Goal: Task Accomplishment & Management: Use online tool/utility

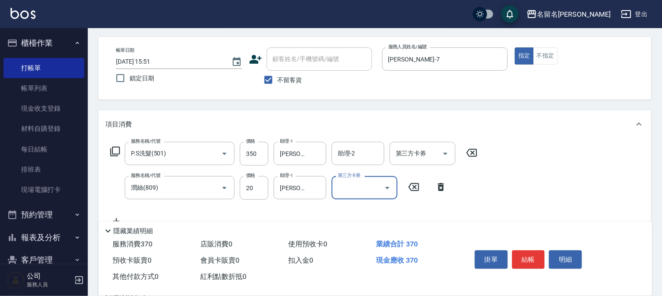
scroll to position [49, 0]
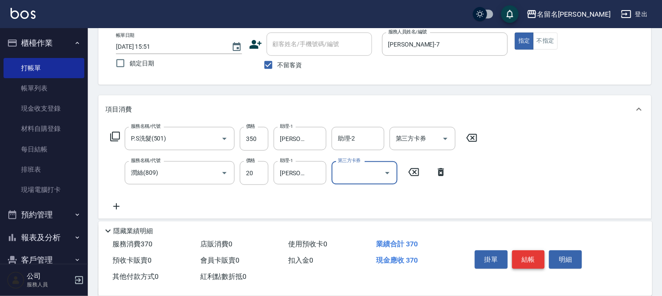
click at [535, 260] on button "結帳" at bounding box center [528, 259] width 33 height 18
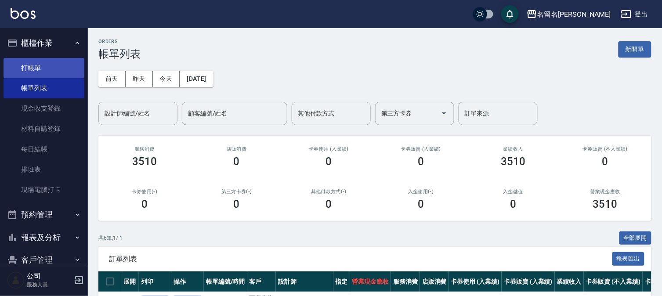
click at [56, 63] on link "打帳單" at bounding box center [44, 68] width 81 height 20
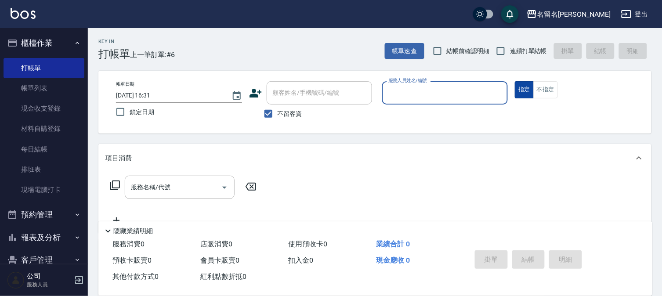
click at [549, 90] on button "不指定" at bounding box center [545, 89] width 25 height 17
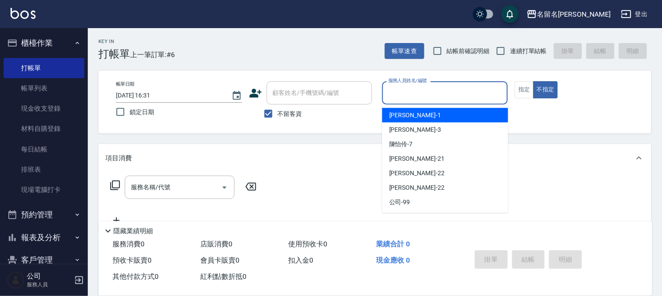
click at [485, 97] on input "服務人員姓名/編號" at bounding box center [445, 92] width 118 height 15
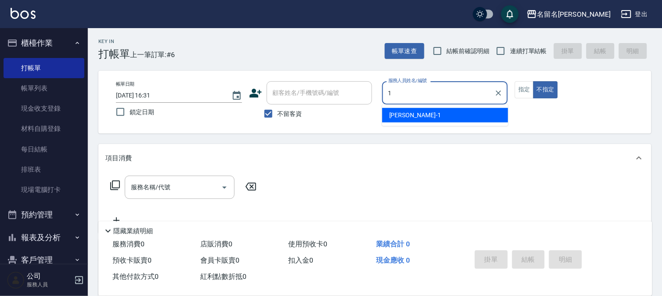
type input "[PERSON_NAME]-1"
type button "false"
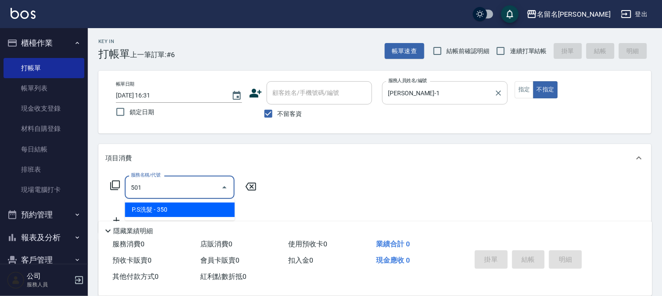
type input "P.S洗髮(501)"
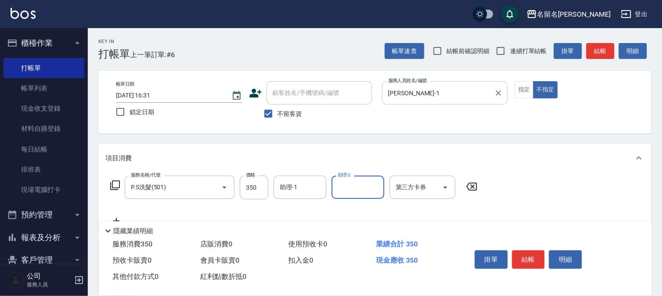
type input "7"
click at [372, 184] on icon "Clear" at bounding box center [375, 187] width 9 height 9
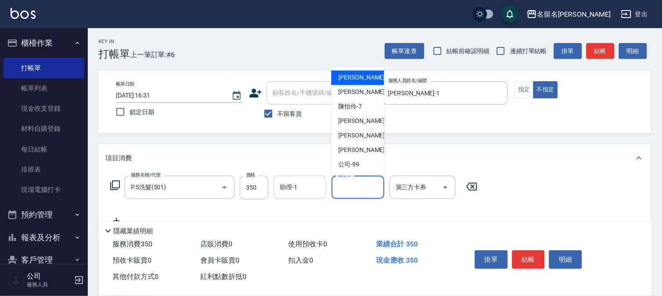
click at [297, 196] on div "助理-1" at bounding box center [300, 187] width 53 height 23
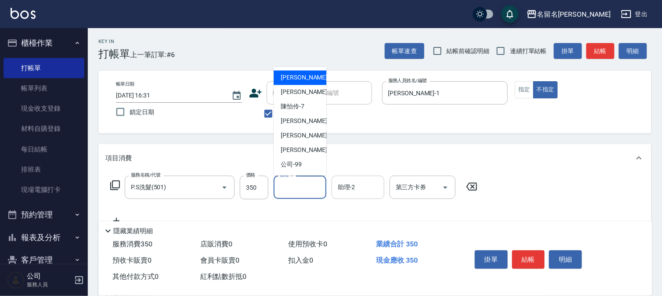
click at [306, 76] on div "[PERSON_NAME]-1" at bounding box center [300, 78] width 53 height 14
type input "[PERSON_NAME]-1"
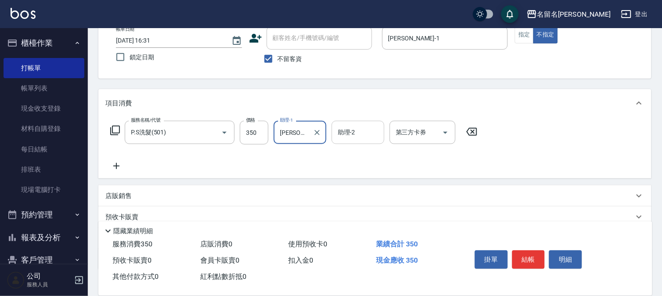
scroll to position [112, 0]
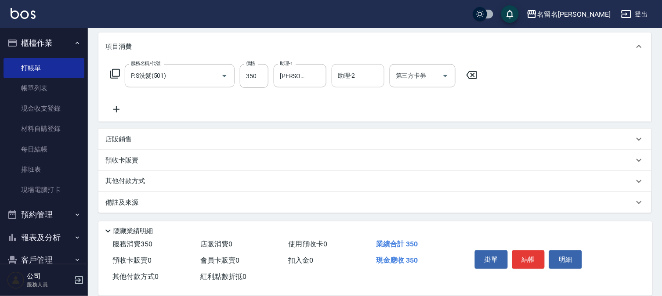
click at [117, 107] on icon at bounding box center [116, 109] width 22 height 11
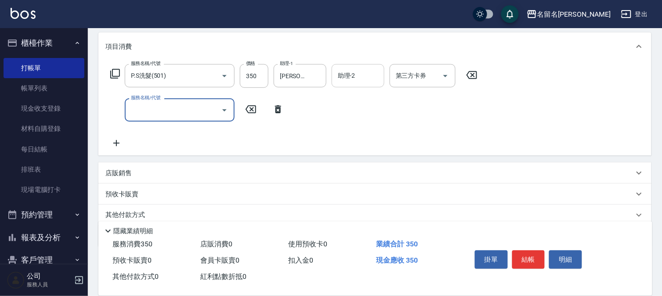
click at [150, 109] on input "服務名稱/代號" at bounding box center [173, 109] width 89 height 15
type input "潤絲(809)"
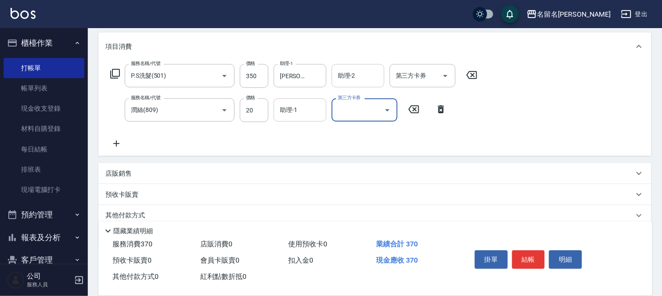
click at [308, 109] on input "助理-1" at bounding box center [300, 109] width 45 height 15
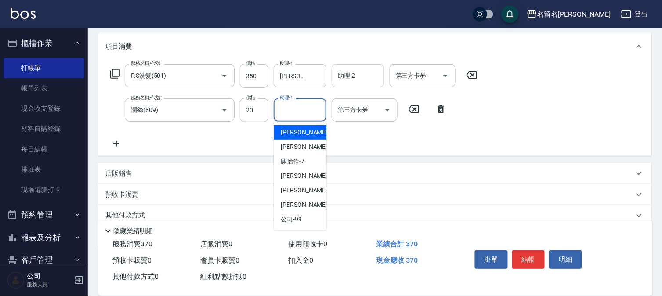
click at [301, 132] on span "[PERSON_NAME]-1" at bounding box center [307, 132] width 52 height 9
type input "[PERSON_NAME]-1"
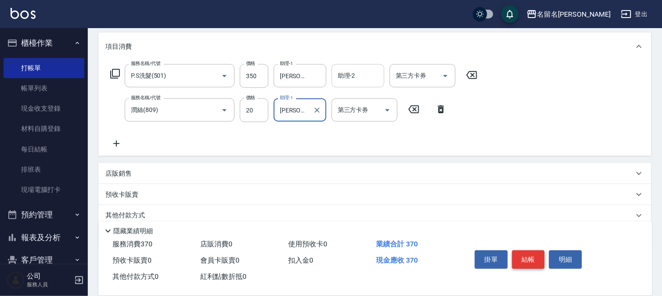
click at [530, 259] on button "結帳" at bounding box center [528, 259] width 33 height 18
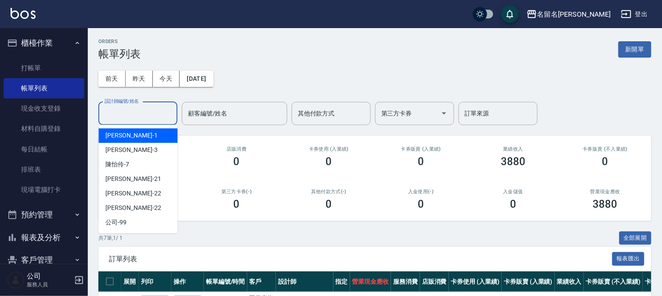
drag, startPoint x: 106, startPoint y: 107, endPoint x: 115, endPoint y: 114, distance: 10.9
click at [109, 109] on input "設計師編號/姓名" at bounding box center [137, 113] width 71 height 15
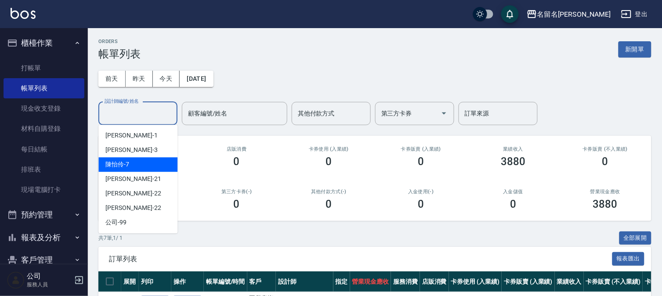
click at [136, 159] on div "[PERSON_NAME]-7" at bounding box center [137, 164] width 79 height 14
type input "[PERSON_NAME]-7"
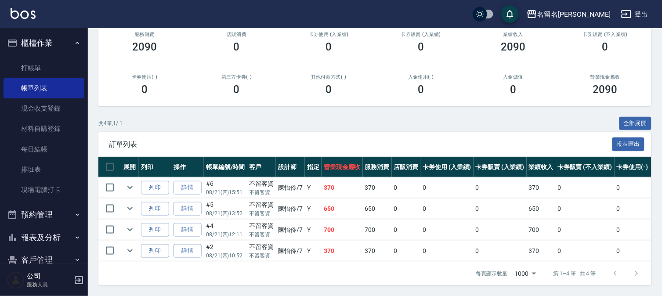
scroll to position [40, 0]
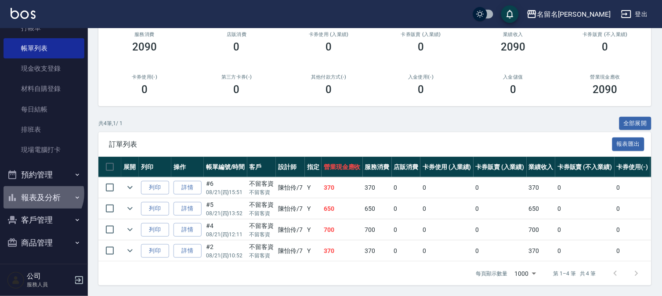
click at [42, 194] on button "報表及分析" at bounding box center [44, 197] width 81 height 23
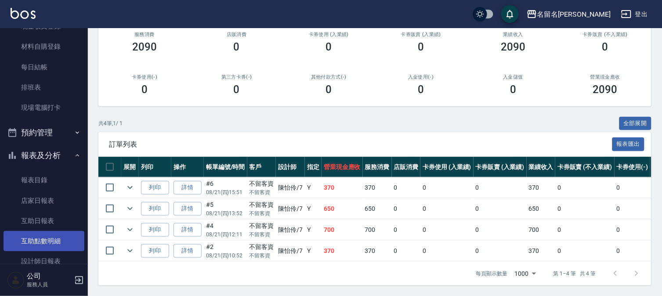
scroll to position [138, 0]
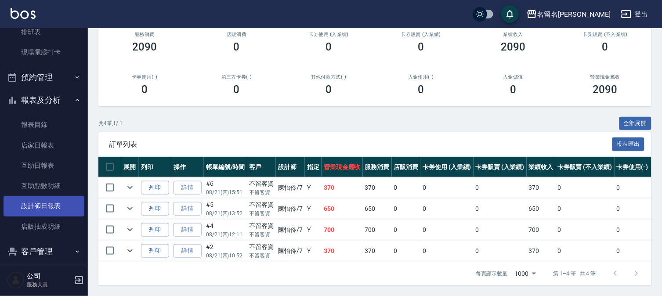
click at [37, 204] on link "設計師日報表" at bounding box center [44, 206] width 81 height 20
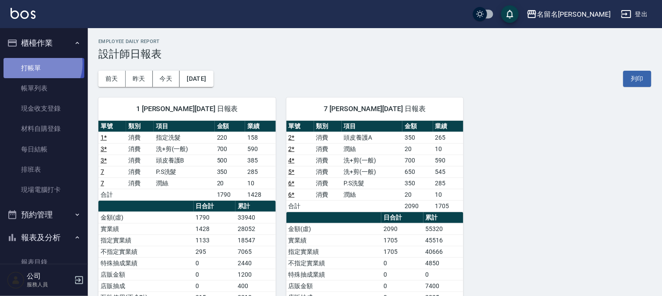
click at [37, 64] on link "打帳單" at bounding box center [44, 68] width 81 height 20
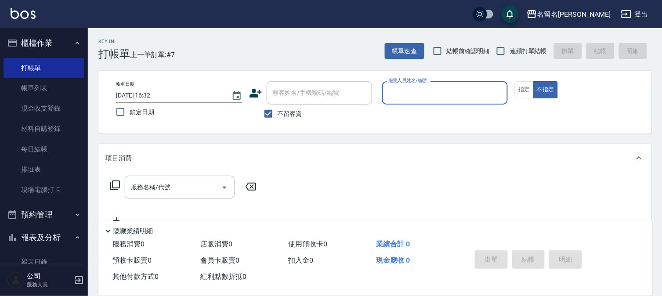
click at [398, 93] on input "服務人員姓名/編號" at bounding box center [445, 92] width 118 height 15
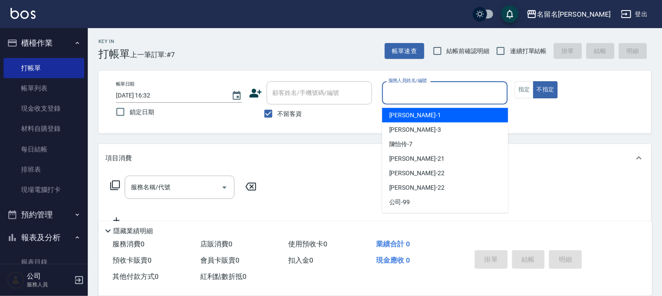
click at [404, 110] on div "[PERSON_NAME]-1" at bounding box center [445, 115] width 126 height 14
type input "[PERSON_NAME]-1"
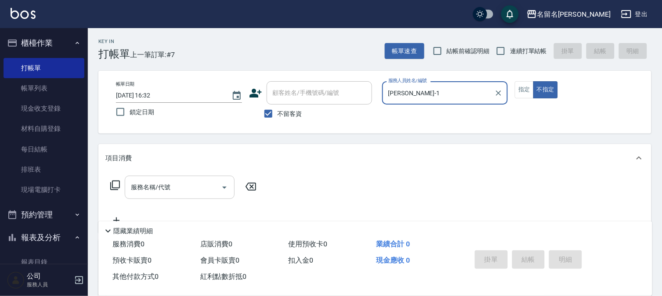
click at [132, 190] on input "服務名稱/代號" at bounding box center [173, 187] width 89 height 15
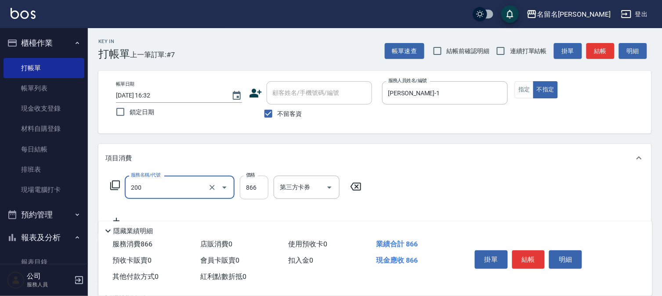
type input "燙髮(設自)(200)"
drag, startPoint x: 264, startPoint y: 189, endPoint x: 192, endPoint y: 216, distance: 76.9
click at [301, 151] on div "項目消費" at bounding box center [374, 158] width 553 height 28
click at [297, 154] on div "項目消費" at bounding box center [369, 158] width 529 height 9
click at [298, 152] on div "項目消費" at bounding box center [374, 158] width 553 height 28
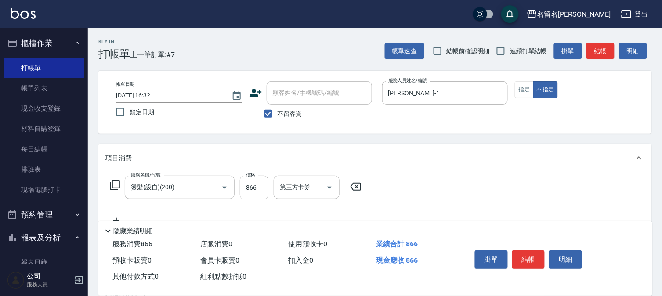
click at [189, 221] on div "隱藏業績明細" at bounding box center [375, 228] width 554 height 15
click at [190, 221] on div "隱藏業績明細" at bounding box center [375, 228] width 554 height 15
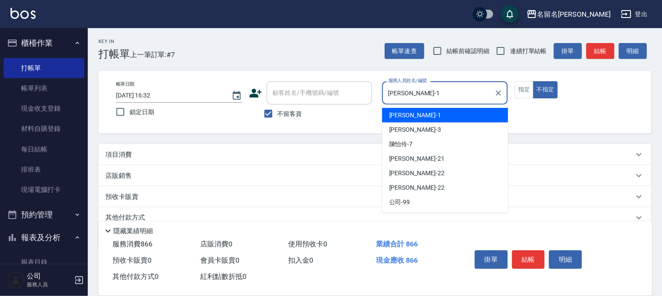
click at [454, 91] on input "[PERSON_NAME]-1" at bounding box center [438, 92] width 105 height 15
click at [437, 116] on div "[PERSON_NAME]-1" at bounding box center [445, 115] width 126 height 14
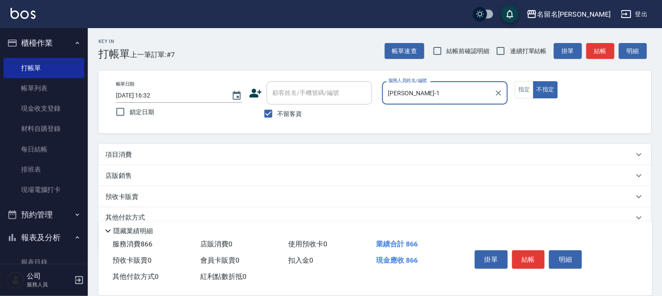
click at [137, 156] on div "項目消費" at bounding box center [369, 154] width 529 height 9
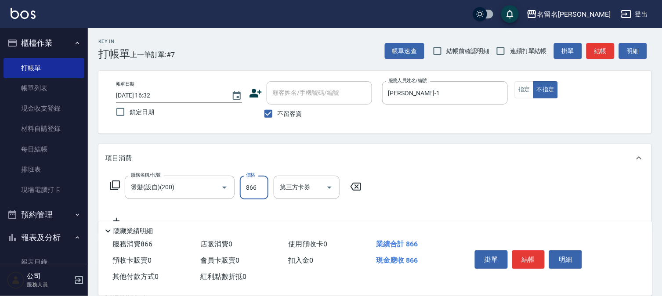
click at [257, 191] on input "866" at bounding box center [254, 188] width 29 height 24
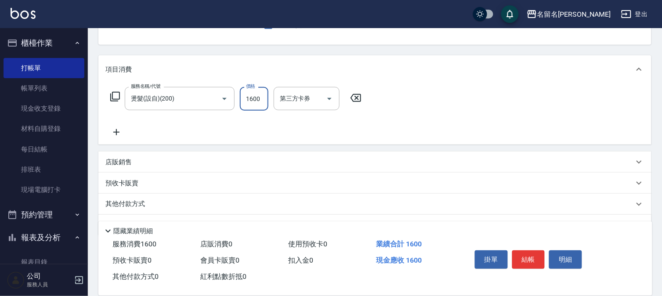
scroll to position [98, 0]
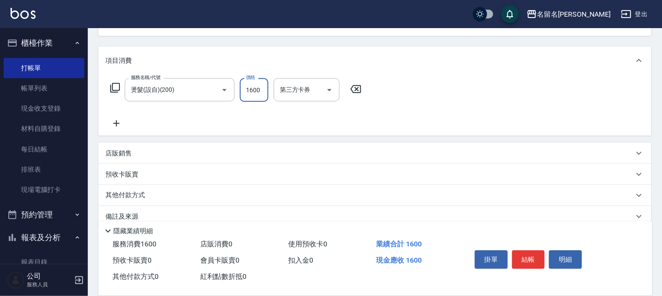
type input "1600"
click at [116, 124] on icon at bounding box center [116, 123] width 6 height 6
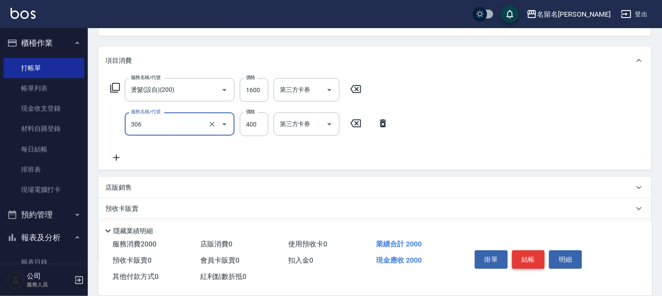
type input "單剪(306)"
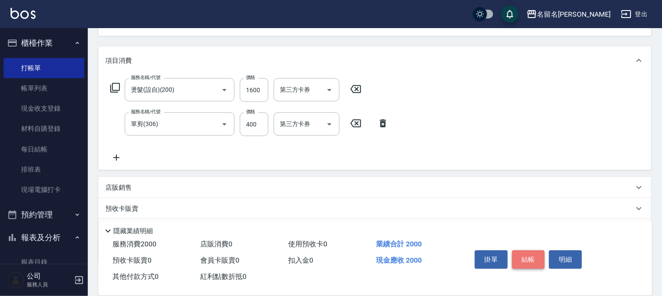
click at [524, 253] on button "結帳" at bounding box center [528, 259] width 33 height 18
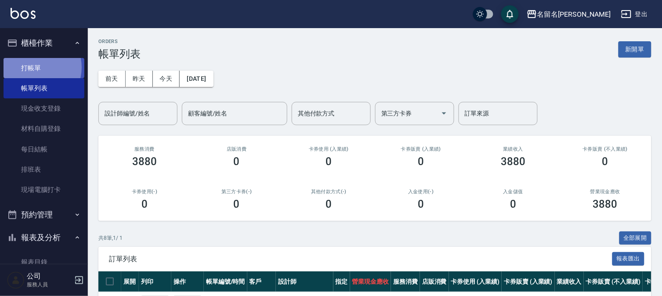
click at [33, 67] on link "打帳單" at bounding box center [44, 68] width 81 height 20
